Goal: Information Seeking & Learning: Learn about a topic

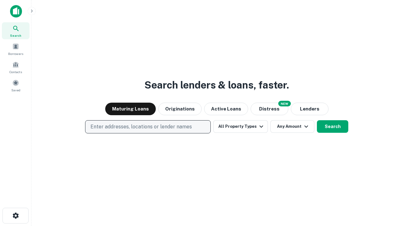
click at [147, 127] on p "Enter addresses, locations or lender names" at bounding box center [140, 127] width 101 height 8
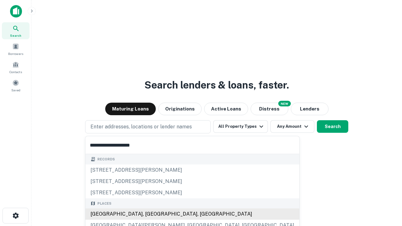
click at [150, 214] on div "[GEOGRAPHIC_DATA], [GEOGRAPHIC_DATA], [GEOGRAPHIC_DATA]" at bounding box center [192, 213] width 214 height 11
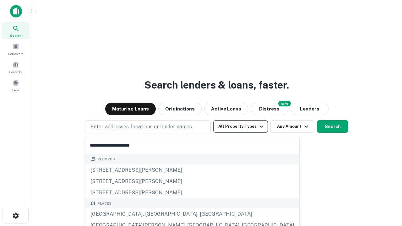
click at [240, 126] on button "All Property Types" at bounding box center [240, 126] width 55 height 13
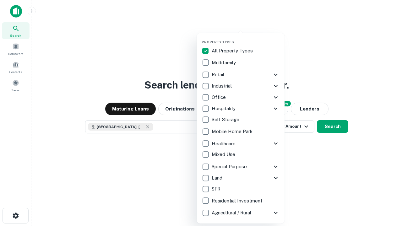
click at [245, 38] on button "button" at bounding box center [245, 38] width 88 height 0
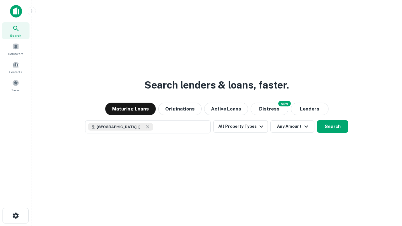
scroll to position [10, 0]
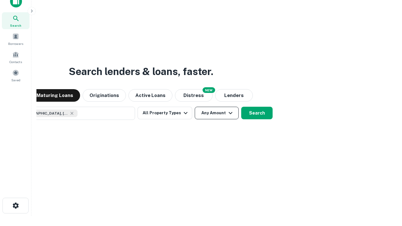
click at [195, 107] on button "Any Amount" at bounding box center [217, 113] width 44 height 13
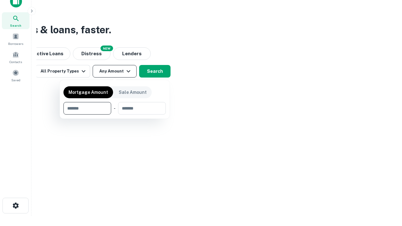
type input "*******"
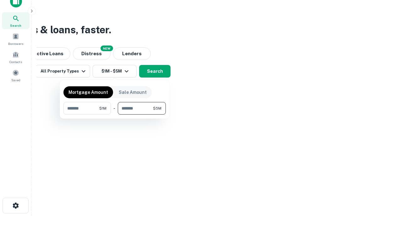
type input "*******"
click at [115, 115] on button "button" at bounding box center [114, 115] width 102 height 0
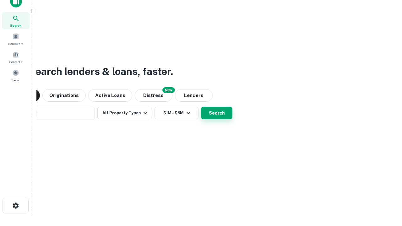
click at [201, 107] on button "Search" at bounding box center [216, 113] width 31 height 13
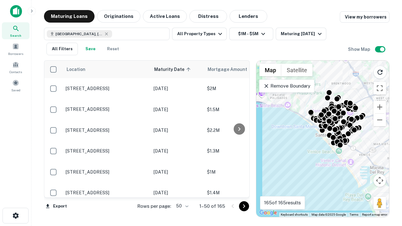
click at [181, 206] on body "Search Borrowers Contacts Saved Maturing Loans Originations Active Loans Distre…" at bounding box center [201, 113] width 402 height 226
click at [181, 190] on li "25" at bounding box center [181, 190] width 18 height 11
click at [244, 206] on icon "Go to next page" at bounding box center [244, 206] width 8 height 8
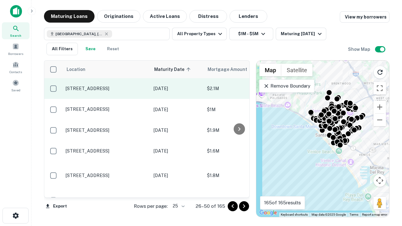
click at [106, 88] on p "[STREET_ADDRESS]" at bounding box center [107, 89] width 82 height 6
